Goal: Entertainment & Leisure: Consume media (video, audio)

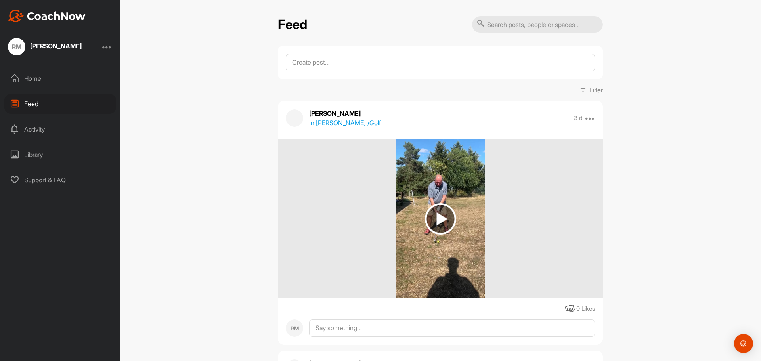
click at [432, 215] on img at bounding box center [440, 218] width 31 height 31
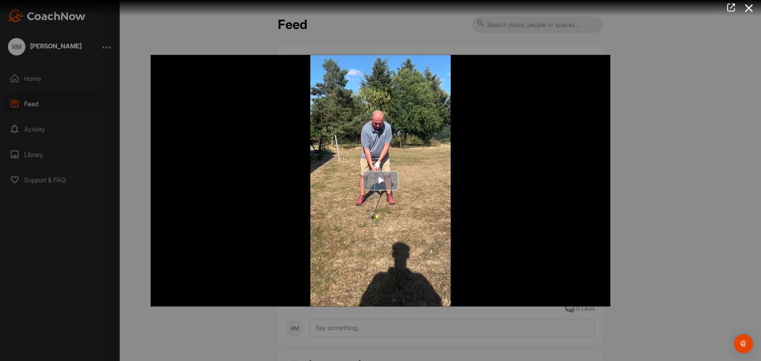
click at [381, 181] on span "Video Player" at bounding box center [381, 181] width 0 height 0
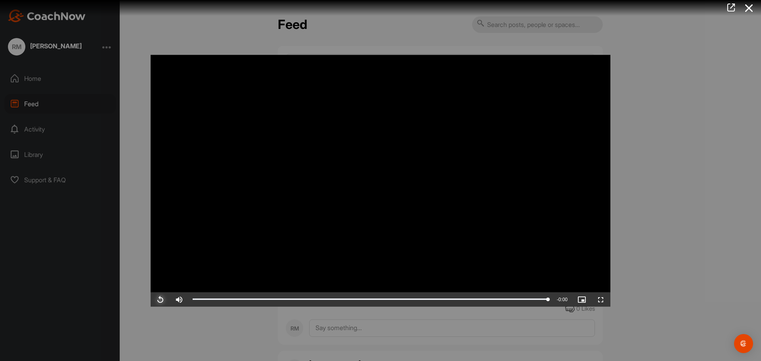
click at [155, 299] on span "Video Player" at bounding box center [160, 299] width 19 height 0
click at [396, 180] on video "Video Player" at bounding box center [381, 181] width 460 height 252
click at [159, 299] on span "Video Player" at bounding box center [160, 299] width 19 height 0
drag, startPoint x: 157, startPoint y: 298, endPoint x: 182, endPoint y: 303, distance: 24.7
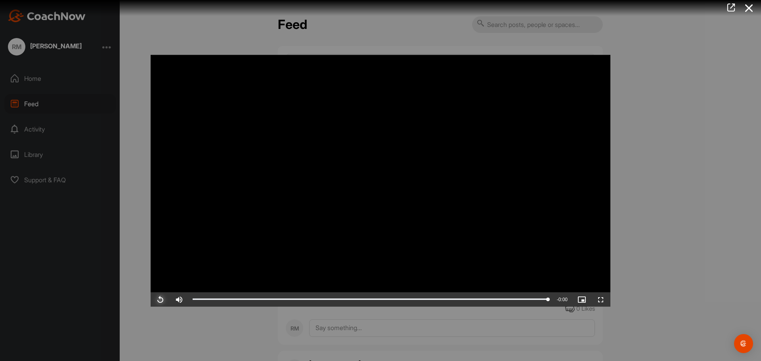
click at [158, 299] on span "Video Player" at bounding box center [160, 299] width 19 height 0
click at [162, 299] on span "Video Player" at bounding box center [160, 299] width 19 height 0
click at [167, 299] on span "Video Player" at bounding box center [160, 299] width 19 height 0
click at [162, 299] on span "Video Player" at bounding box center [160, 299] width 19 height 0
click at [158, 299] on span "Video Player" at bounding box center [160, 299] width 19 height 0
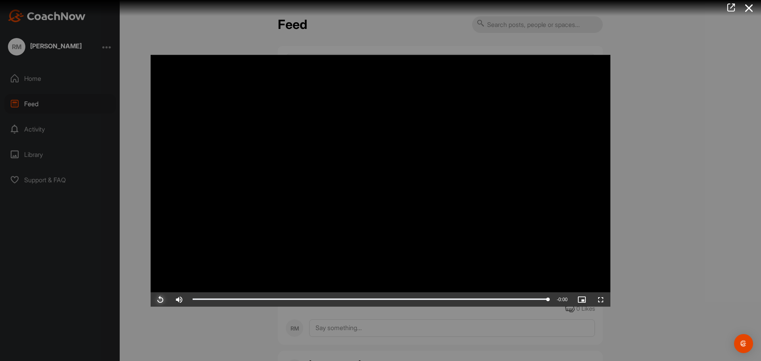
click at [157, 299] on span "Video Player" at bounding box center [160, 299] width 19 height 0
click at [161, 299] on span "Video Player" at bounding box center [160, 299] width 19 height 0
click at [158, 299] on span "Video Player" at bounding box center [160, 299] width 19 height 0
click at [143, 34] on div at bounding box center [380, 180] width 761 height 361
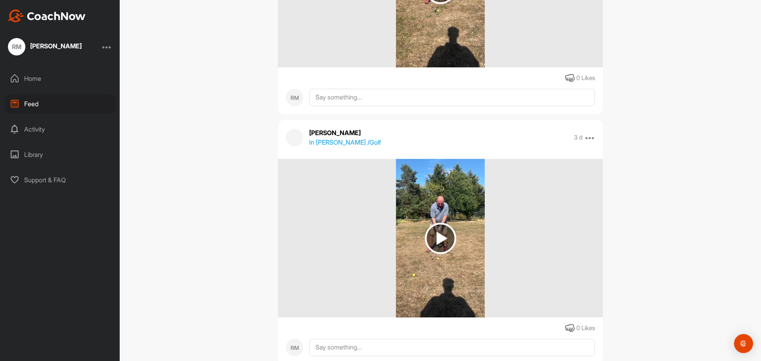
scroll to position [238, 0]
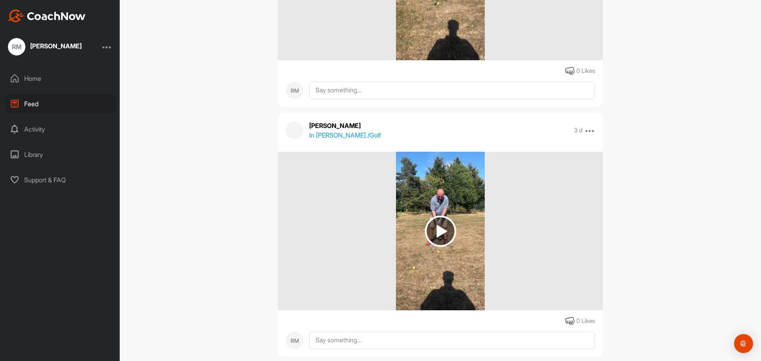
click at [428, 227] on img at bounding box center [440, 231] width 31 height 31
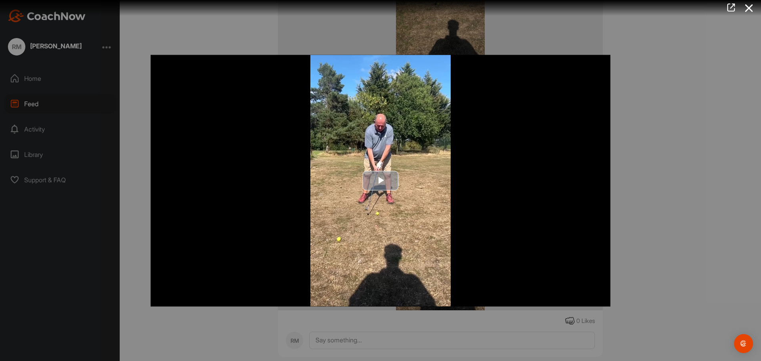
click at [374, 166] on img "Video Player" at bounding box center [381, 181] width 460 height 252
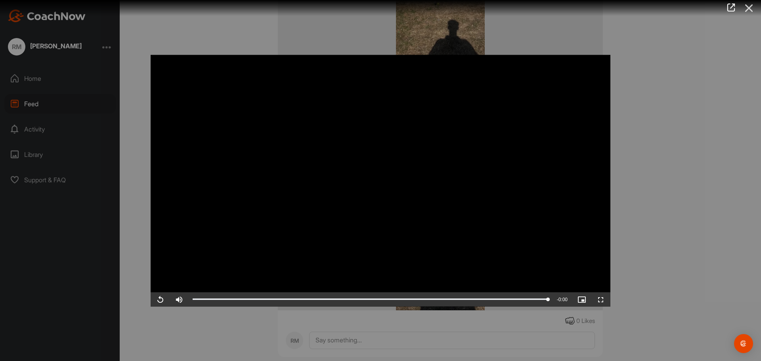
click at [747, 6] on icon at bounding box center [749, 8] width 18 height 15
